Goal: Information Seeking & Learning: Learn about a topic

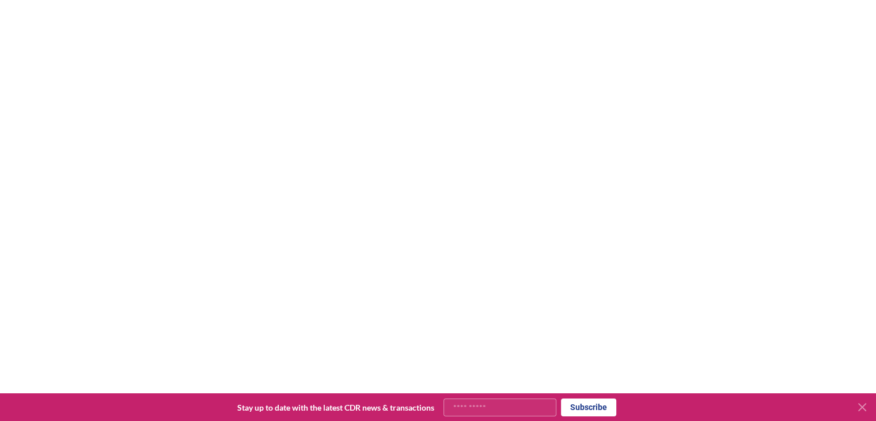
scroll to position [247, 0]
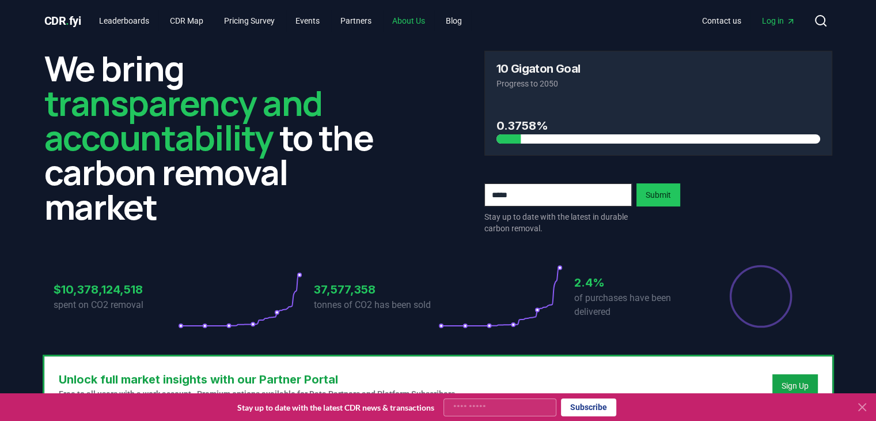
click at [420, 26] on link "About Us" at bounding box center [408, 20] width 51 height 21
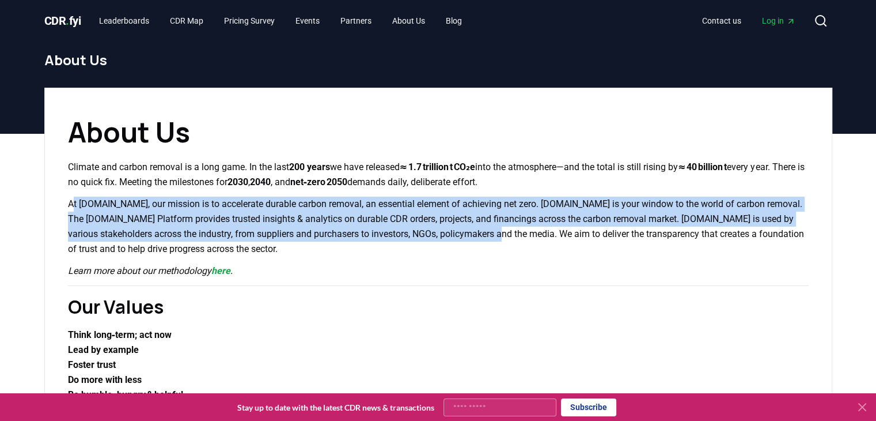
drag, startPoint x: 72, startPoint y: 199, endPoint x: 500, endPoint y: 226, distance: 428.9
click at [500, 226] on p "At [DOMAIN_NAME], our mission is to accelerate durable carbon removal, an essen…" at bounding box center [438, 226] width 741 height 60
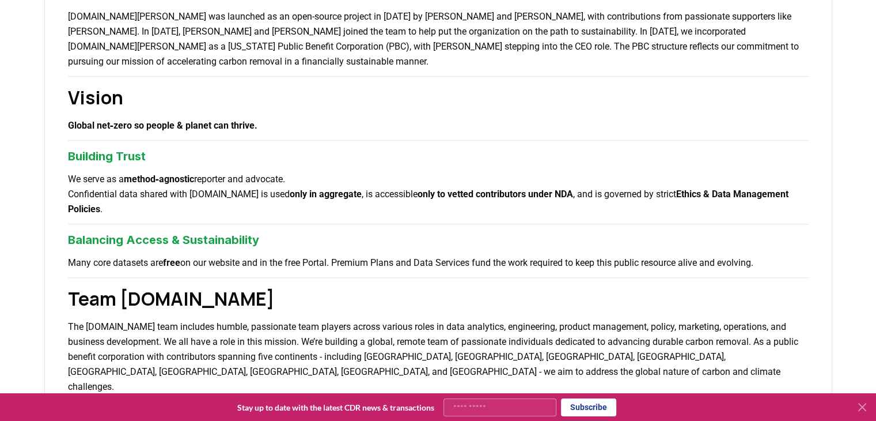
scroll to position [576, 0]
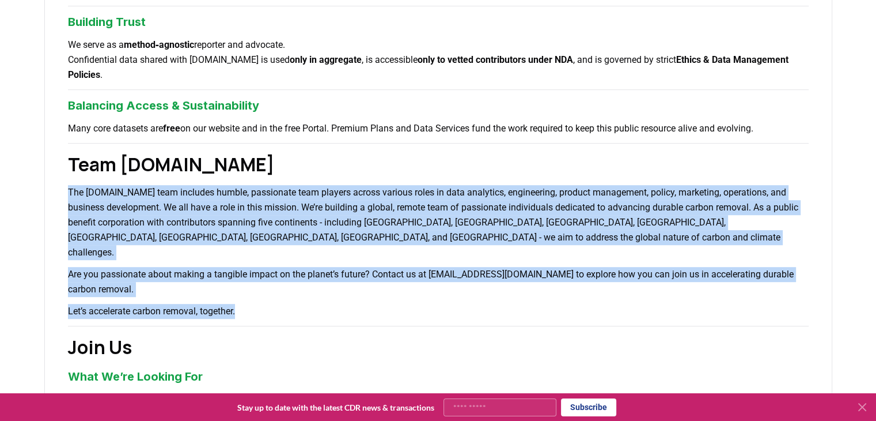
drag, startPoint x: 66, startPoint y: 191, endPoint x: 280, endPoint y: 270, distance: 227.8
click at [280, 270] on div "About Us Climate and carbon removal is a long game. In the last 200 years we ha…" at bounding box center [438, 79] width 788 height 1136
click at [280, 304] on p "Let’s accelerate carbon removal, together." at bounding box center [438, 311] width 741 height 15
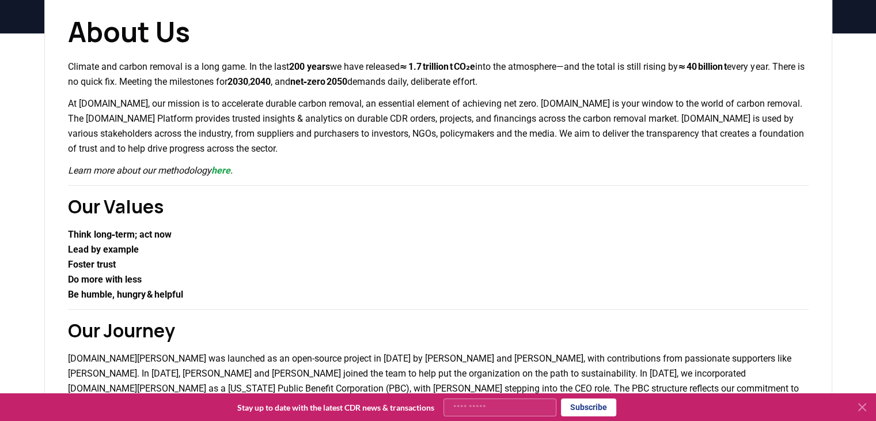
scroll to position [0, 0]
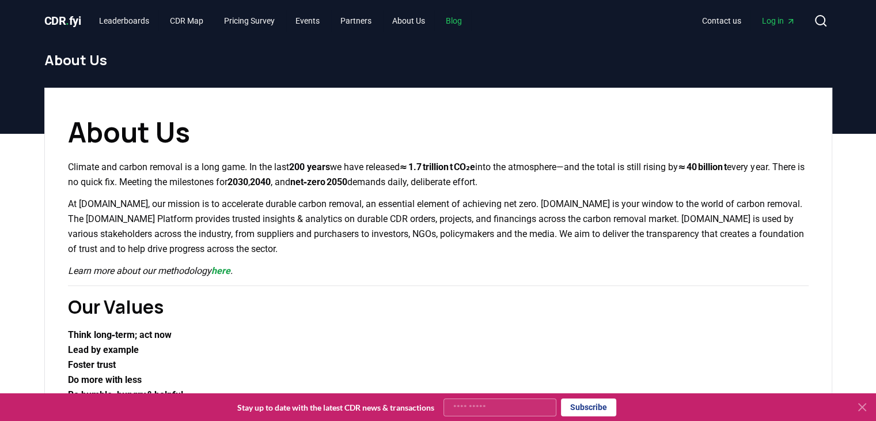
click at [471, 24] on link "Blog" at bounding box center [454, 20] width 35 height 21
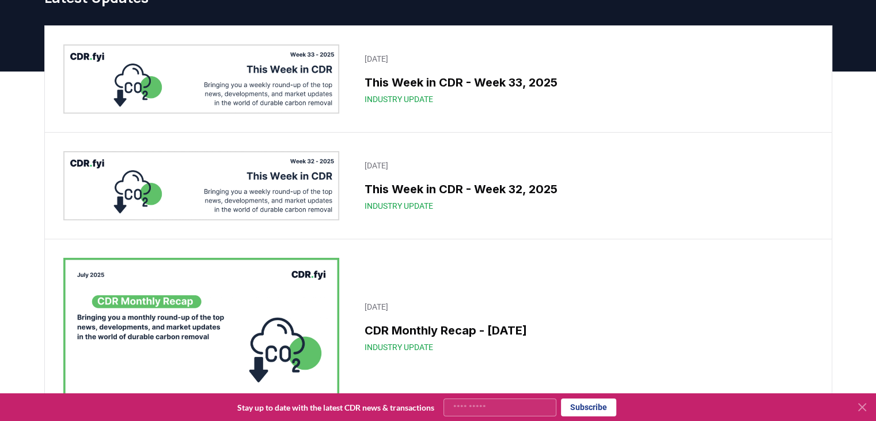
scroll to position [58, 0]
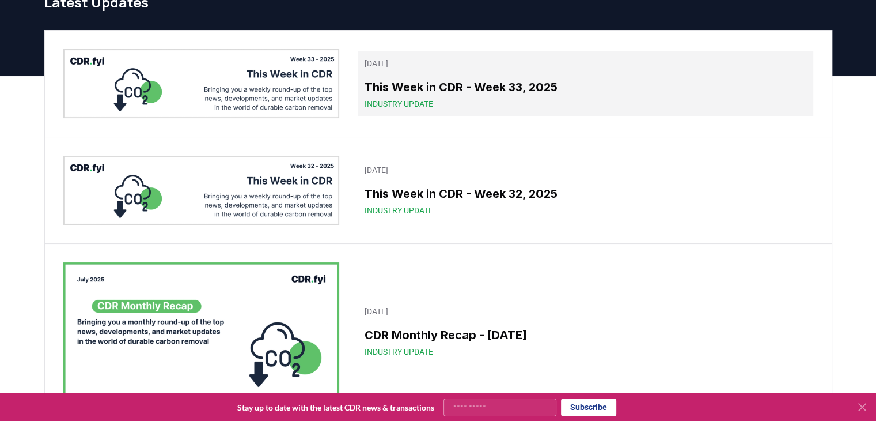
click at [469, 94] on h3 "This Week in CDR - Week 33, 2025" at bounding box center [585, 86] width 441 height 17
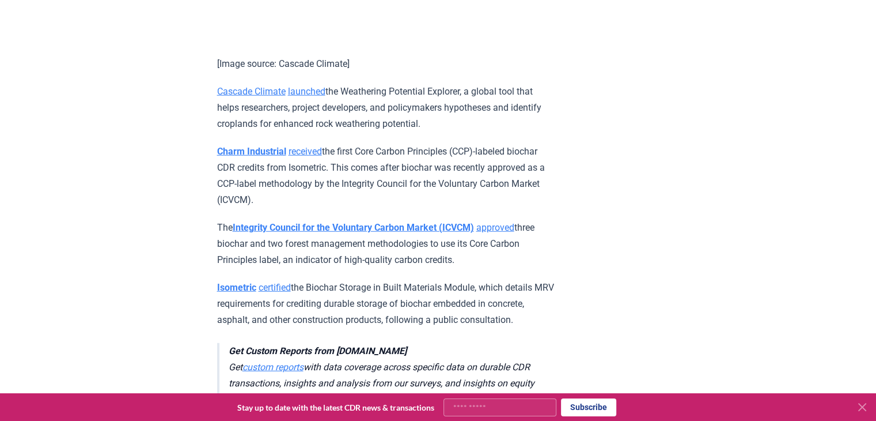
scroll to position [3053, 0]
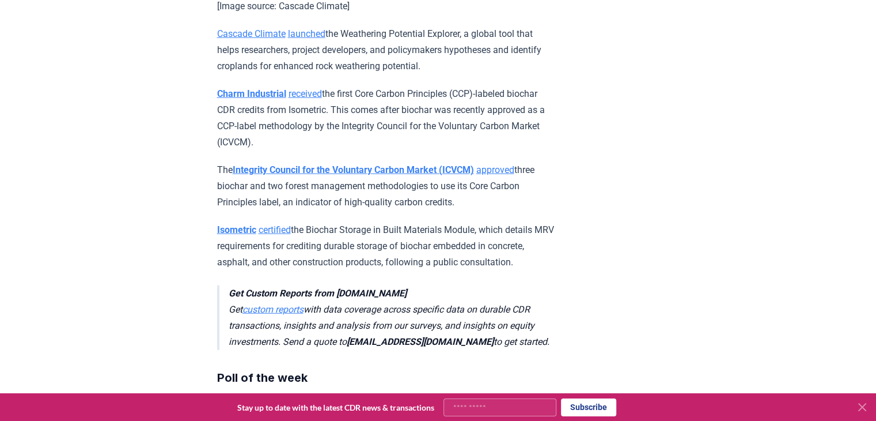
drag, startPoint x: 217, startPoint y: 183, endPoint x: 550, endPoint y: 259, distance: 341.5
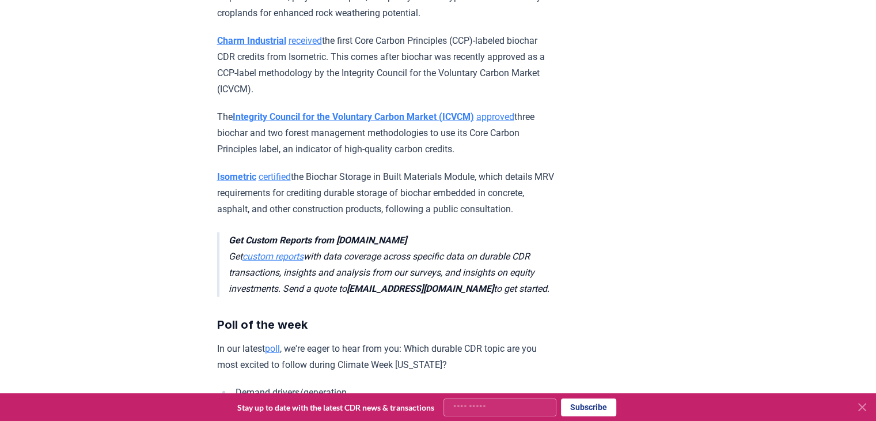
scroll to position [3048, 0]
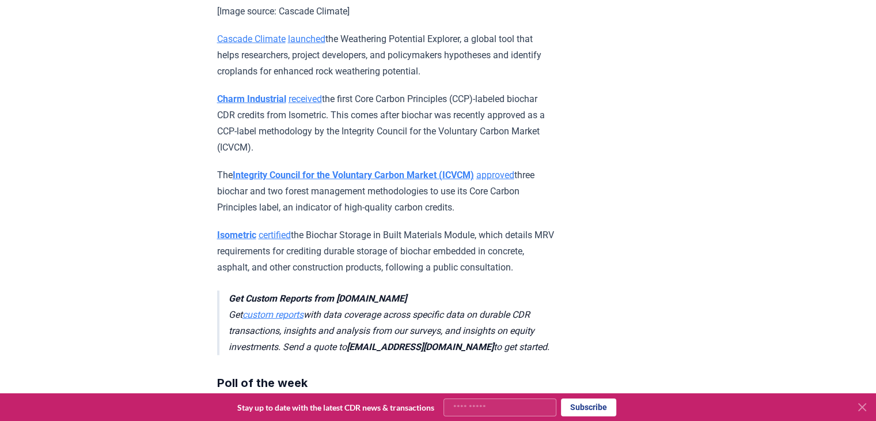
copy p "DVNE"
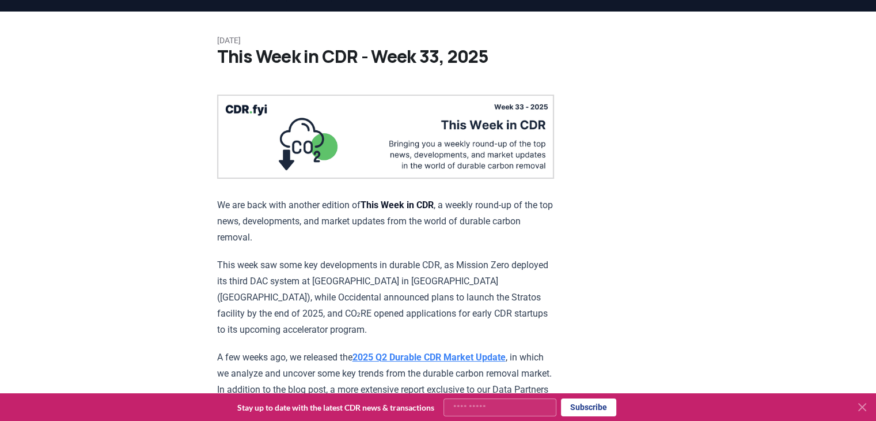
scroll to position [0, 0]
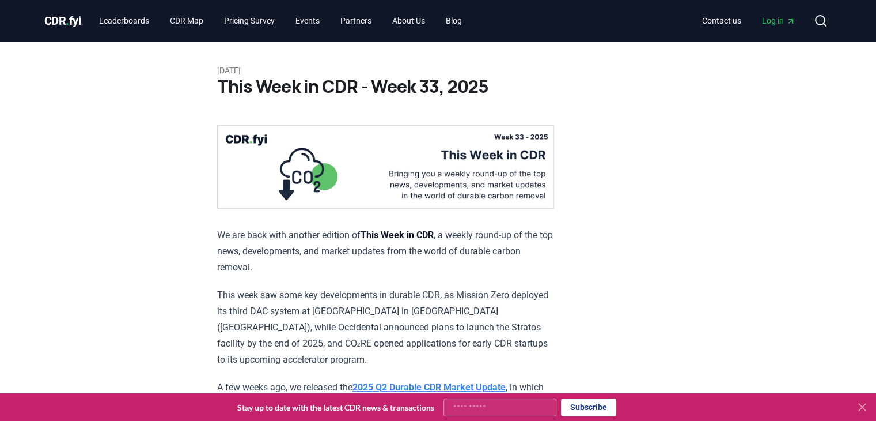
click at [69, 20] on span "." at bounding box center [67, 21] width 3 height 14
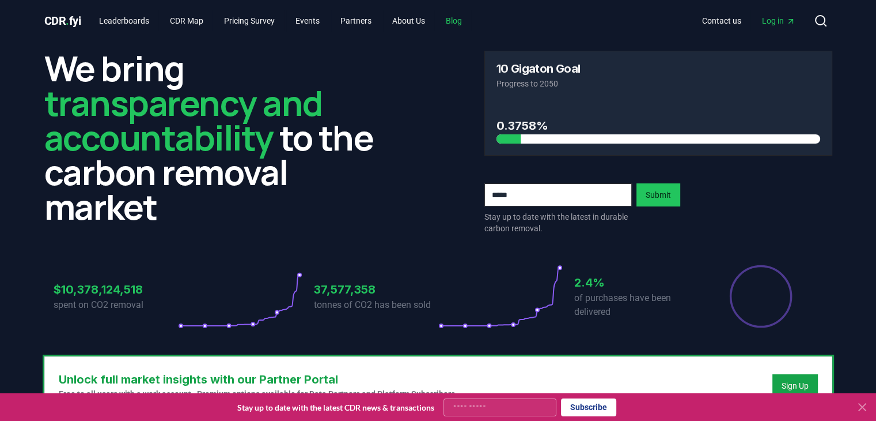
click at [469, 27] on link "Blog" at bounding box center [454, 20] width 35 height 21
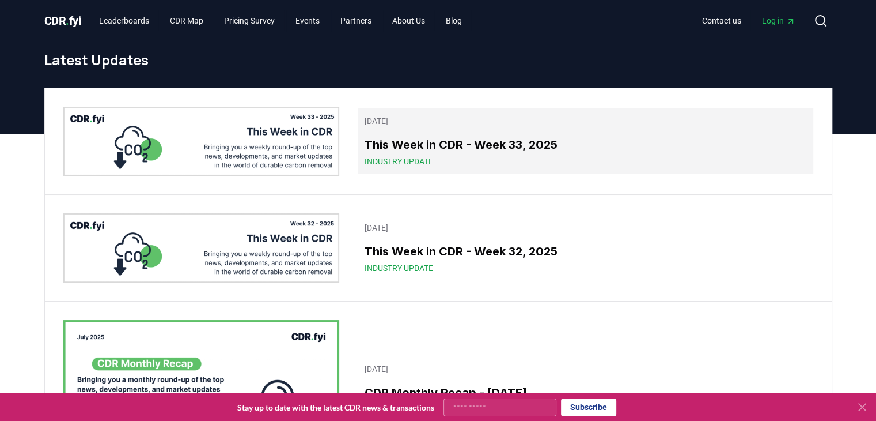
click at [516, 141] on h3 "This Week in CDR - Week 33, 2025" at bounding box center [585, 144] width 441 height 17
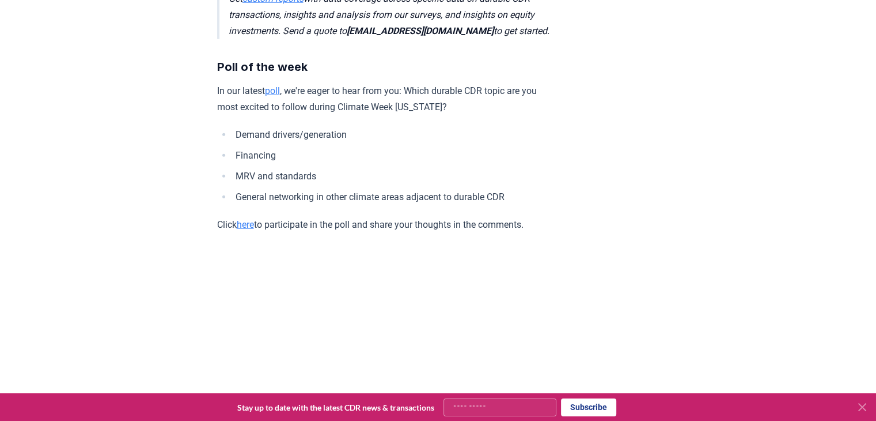
scroll to position [3163, 0]
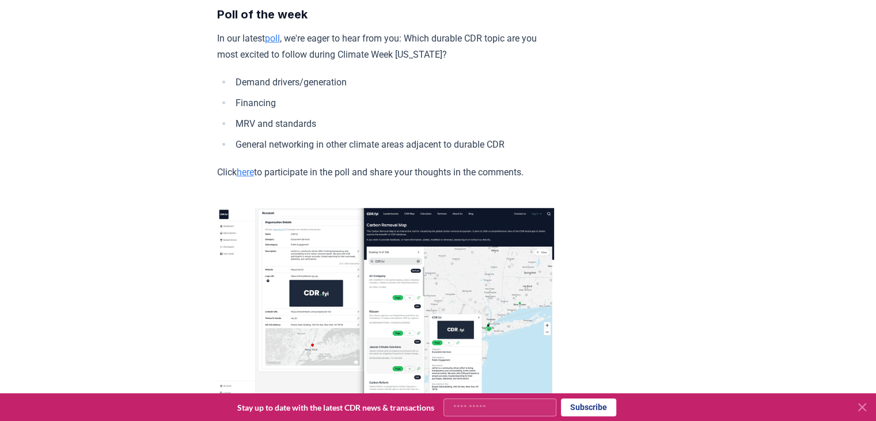
copy p "DVNE"
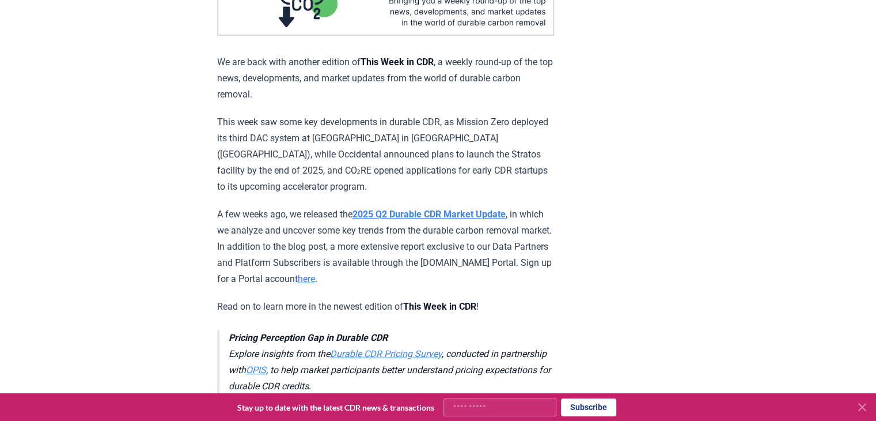
scroll to position [0, 0]
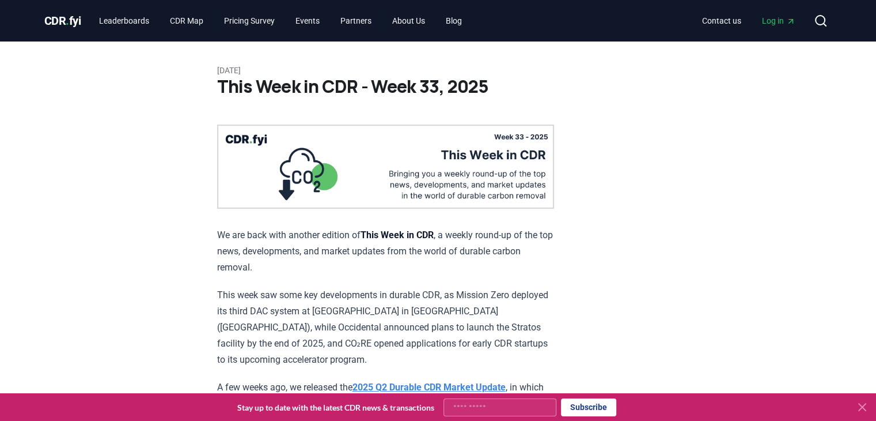
click at [312, 20] on link "Events" at bounding box center [307, 20] width 43 height 21
